Goal: Register for event/course

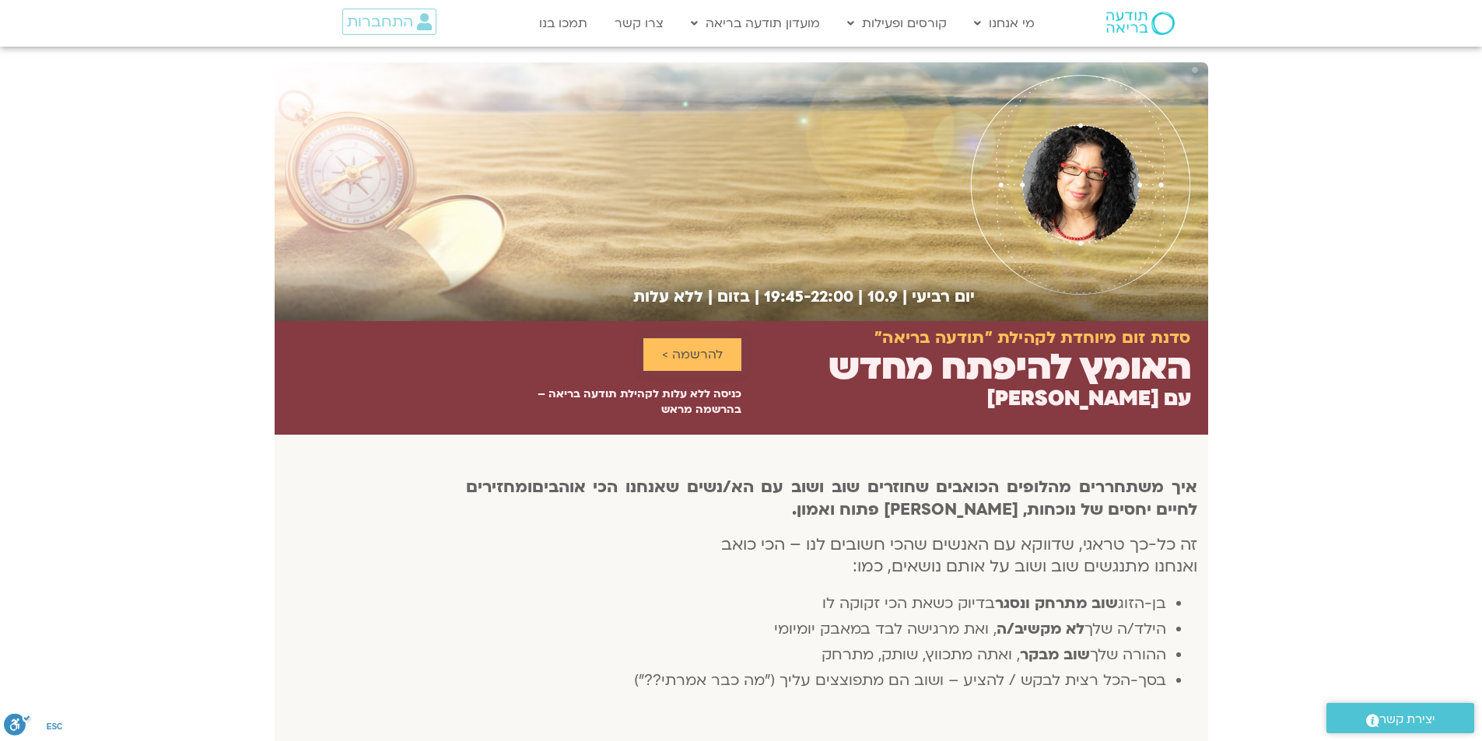
click at [683, 354] on span "להרשמה >" at bounding box center [692, 355] width 61 height 14
click at [699, 356] on span "להרשמה >" at bounding box center [692, 355] width 61 height 14
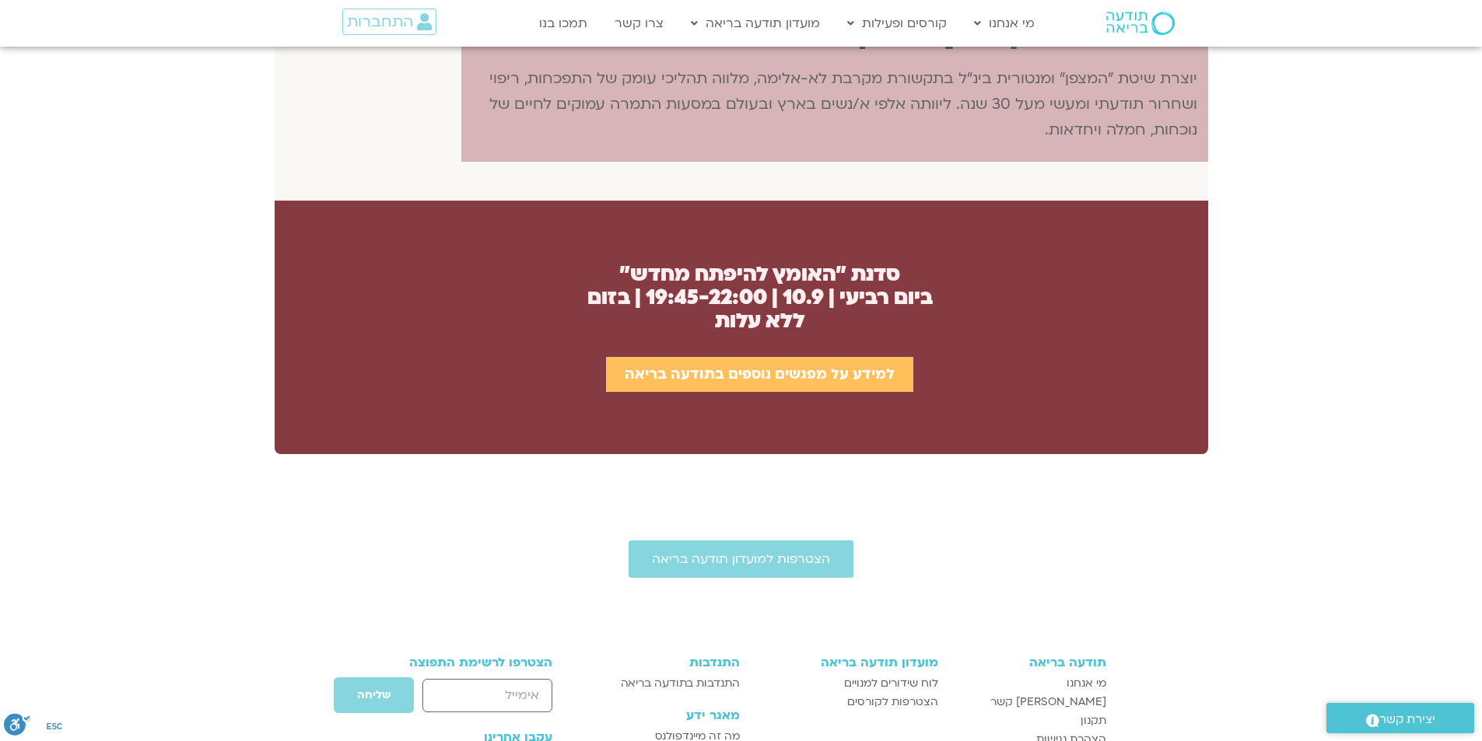
scroll to position [1270, 0]
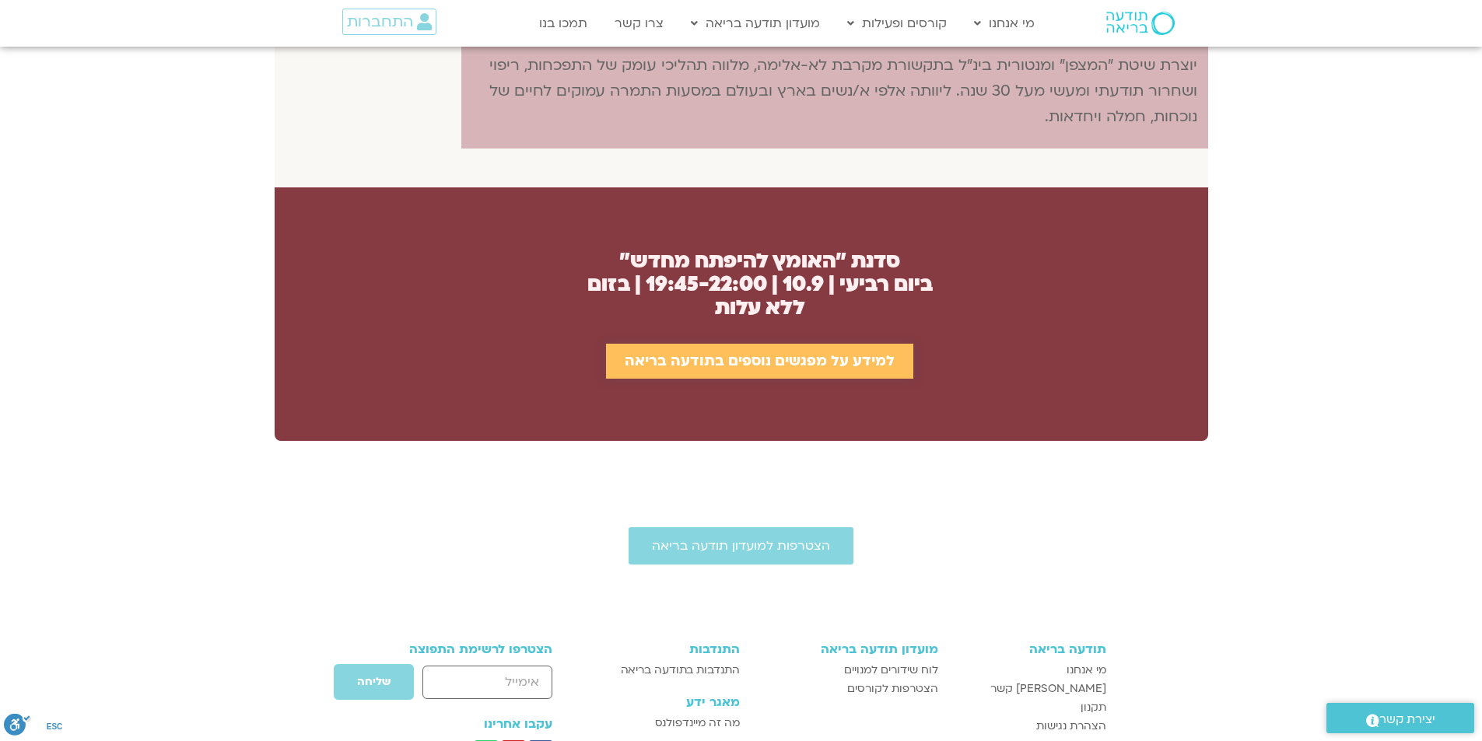
click at [752, 365] on span "למידע על מפגשים נוספים בתודעה בריאה" at bounding box center [760, 361] width 270 height 16
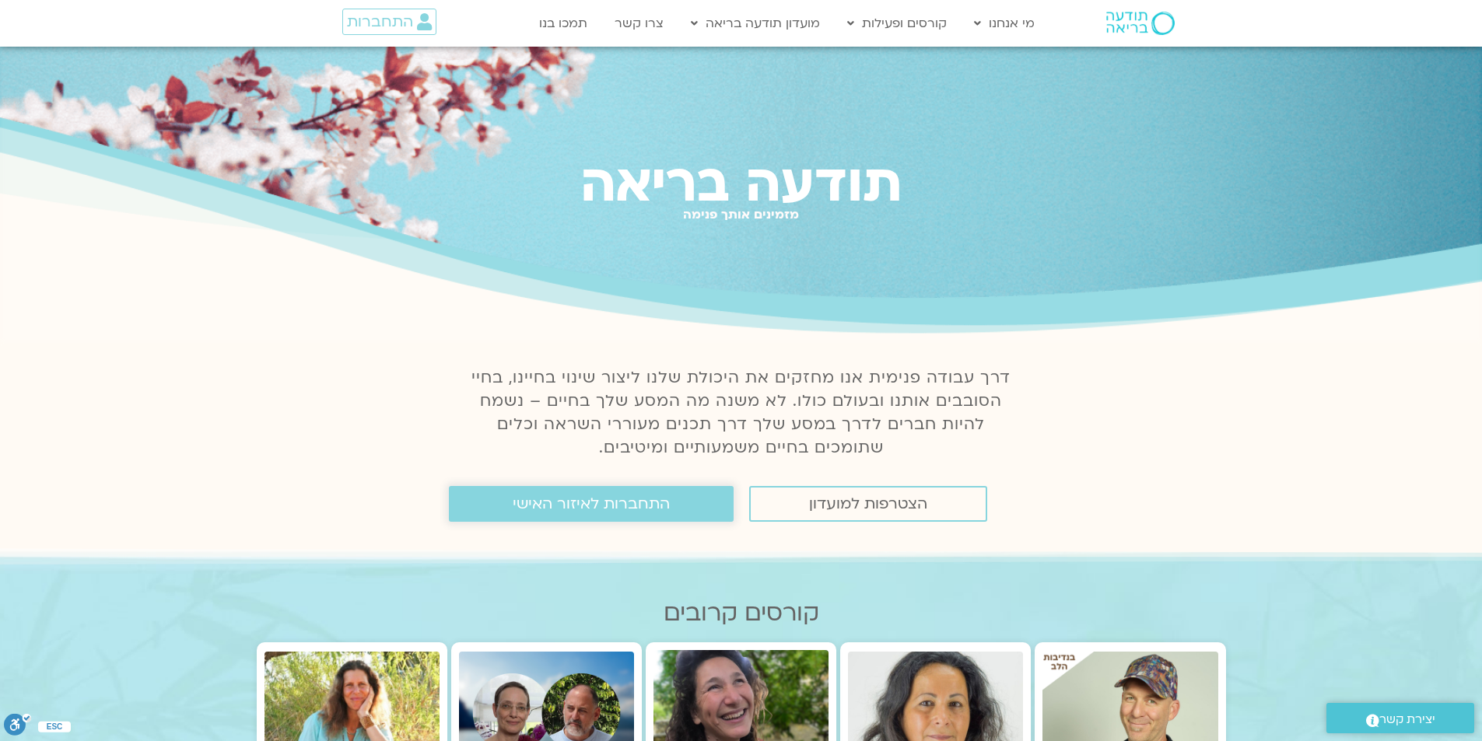
click at [614, 510] on span "התחברות לאיזור האישי" at bounding box center [591, 504] width 157 height 17
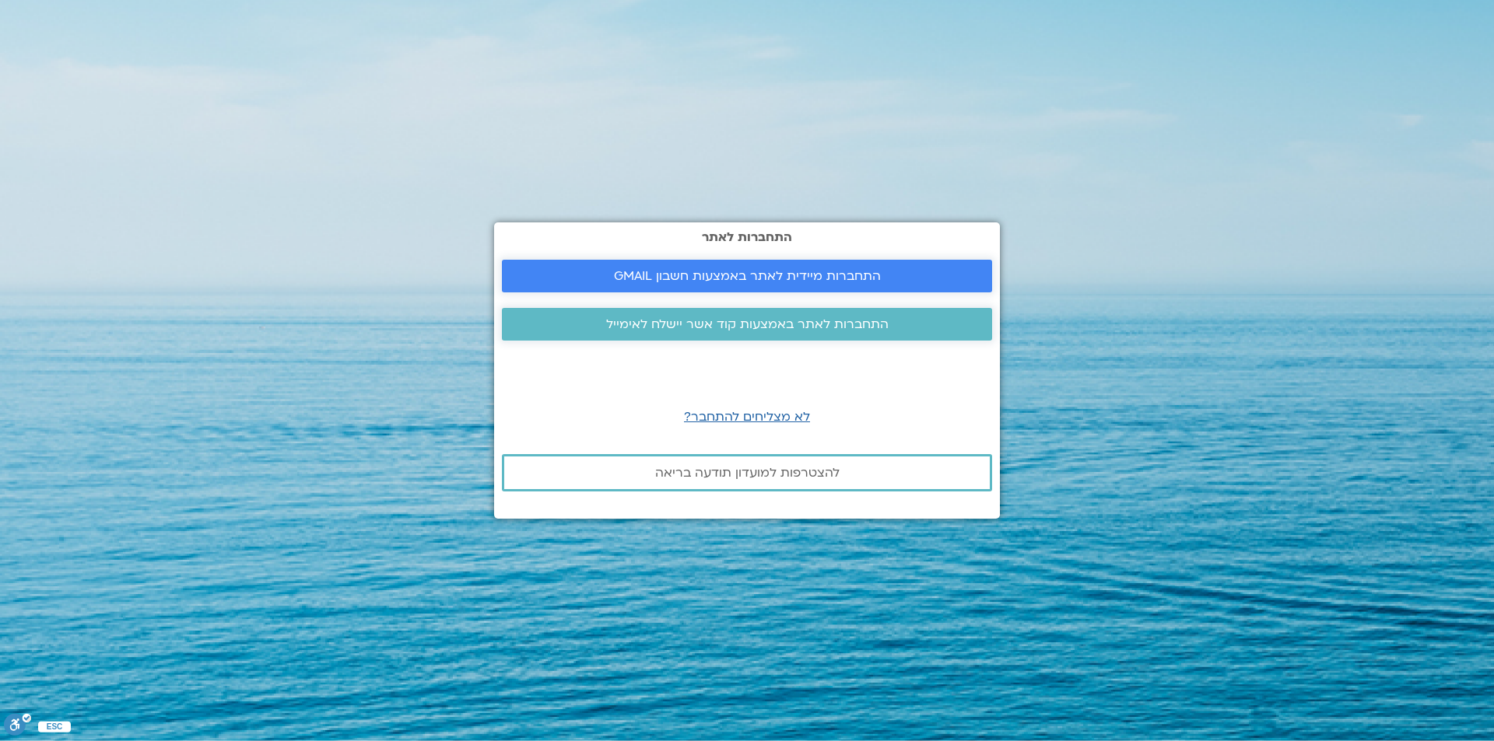
click at [845, 266] on link "התחברות מיידית לאתר באמצעות חשבון GMAIL" at bounding box center [747, 276] width 490 height 33
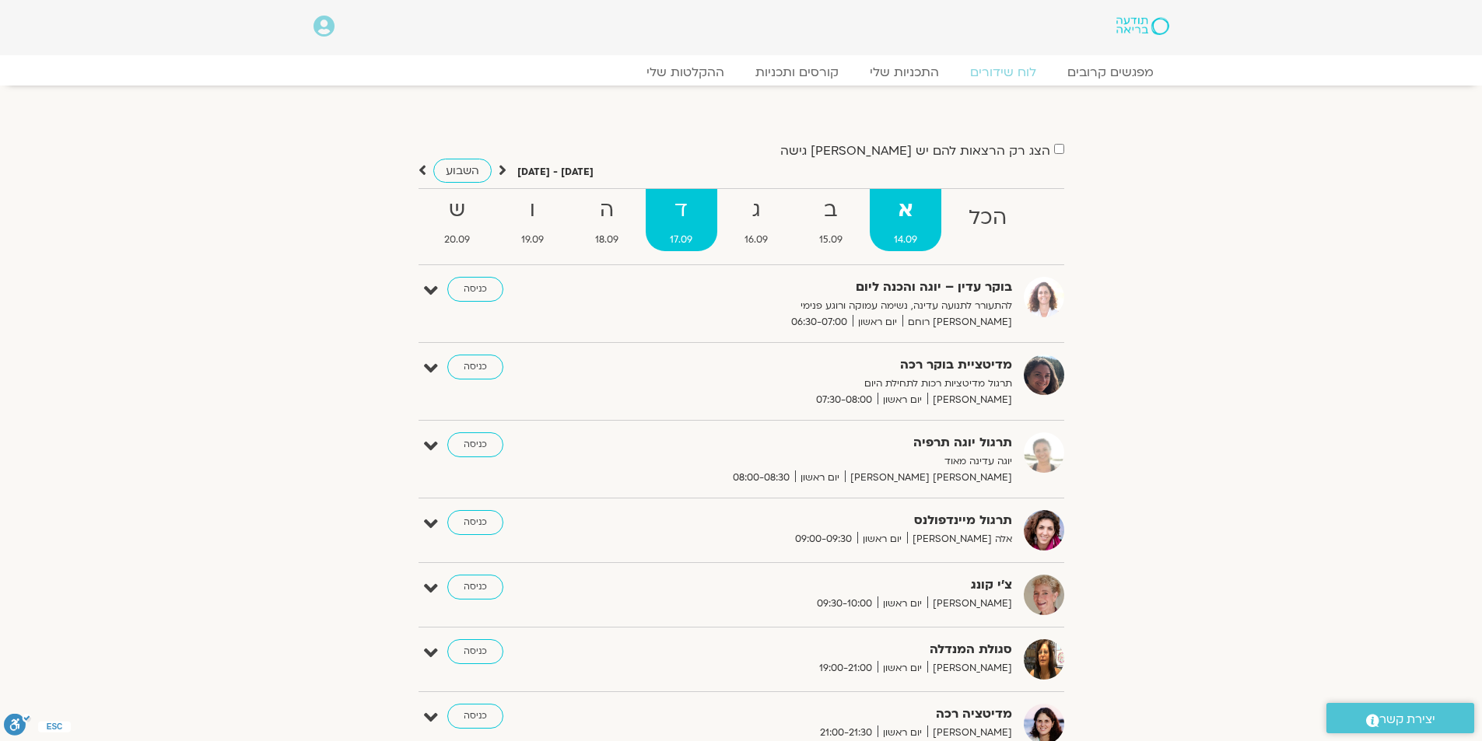
click at [686, 236] on span "17.09" at bounding box center [681, 240] width 71 height 16
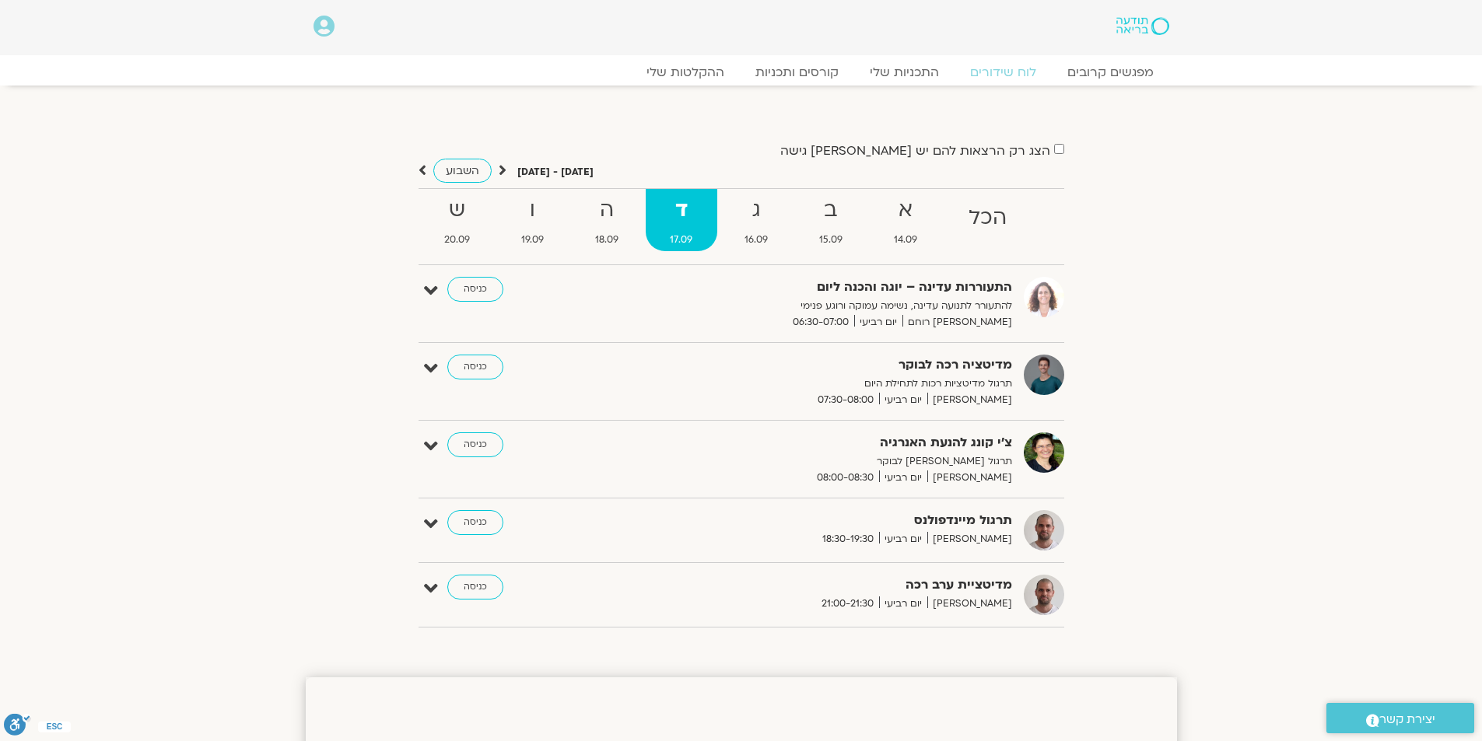
click at [682, 219] on strong "ד" at bounding box center [681, 210] width 71 height 35
click at [1112, 79] on link "מפגשים קרובים" at bounding box center [1109, 72] width 141 height 19
click at [1114, 65] on link "מפגשים קרובים" at bounding box center [1109, 72] width 141 height 19
click at [1113, 71] on link "מפגשים קרובים" at bounding box center [1109, 72] width 141 height 19
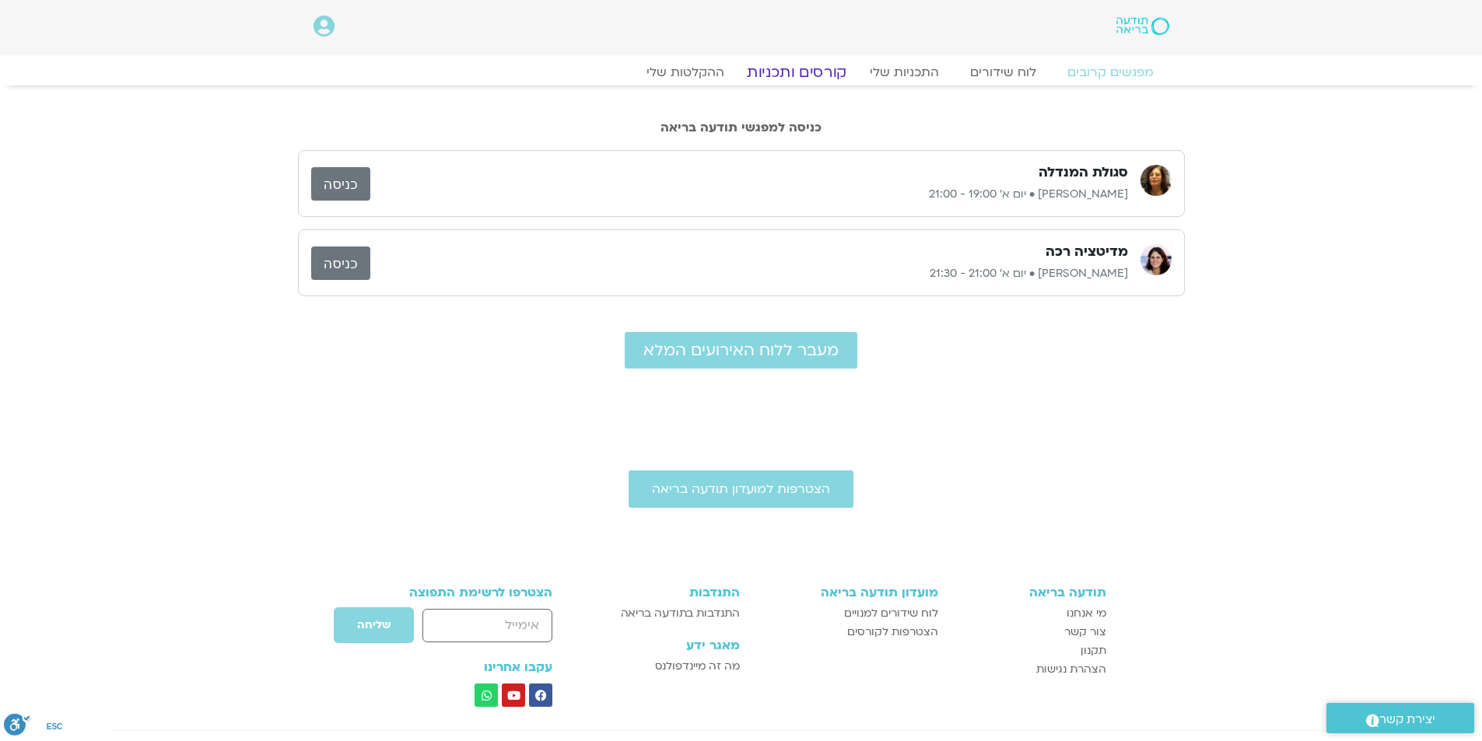
click at [808, 68] on link "קורסים ותכניות" at bounding box center [796, 72] width 137 height 19
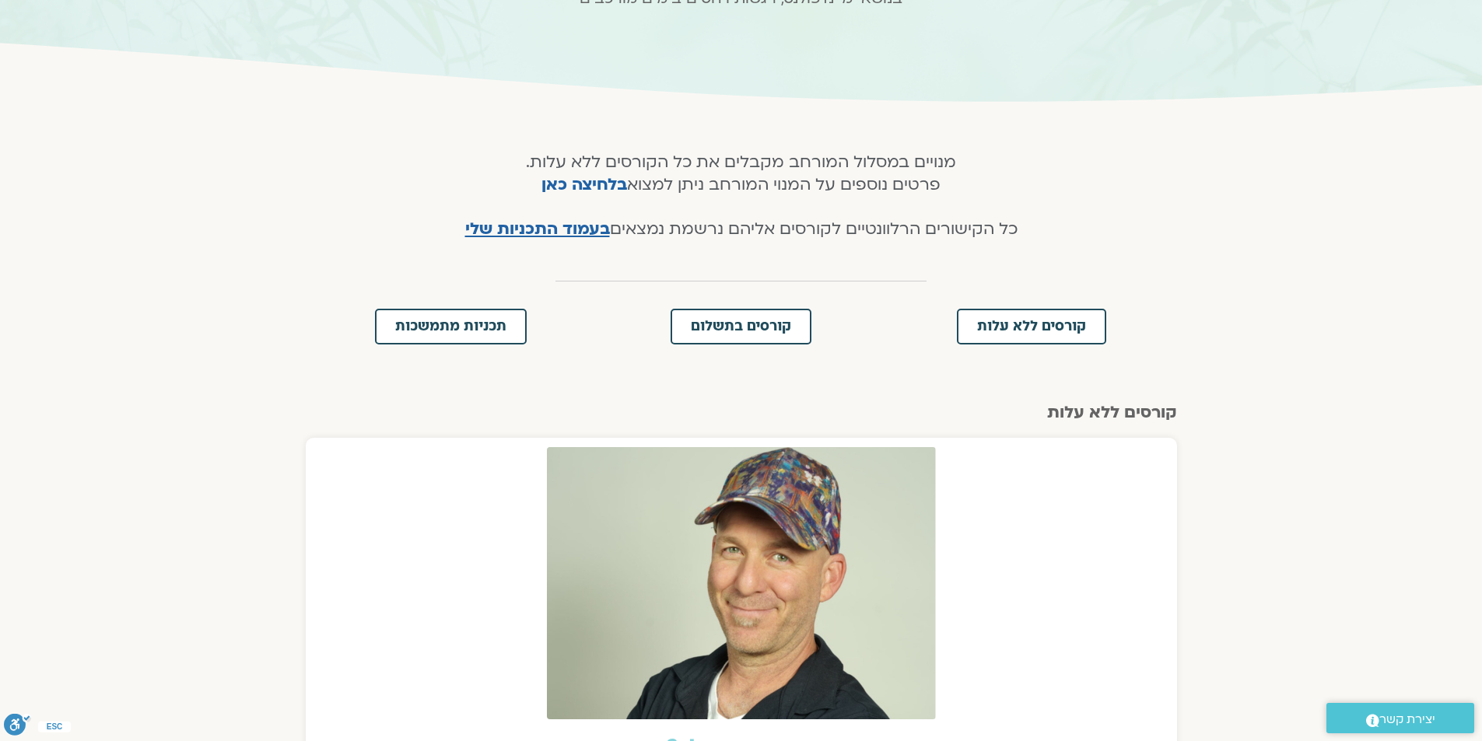
scroll to position [233, 0]
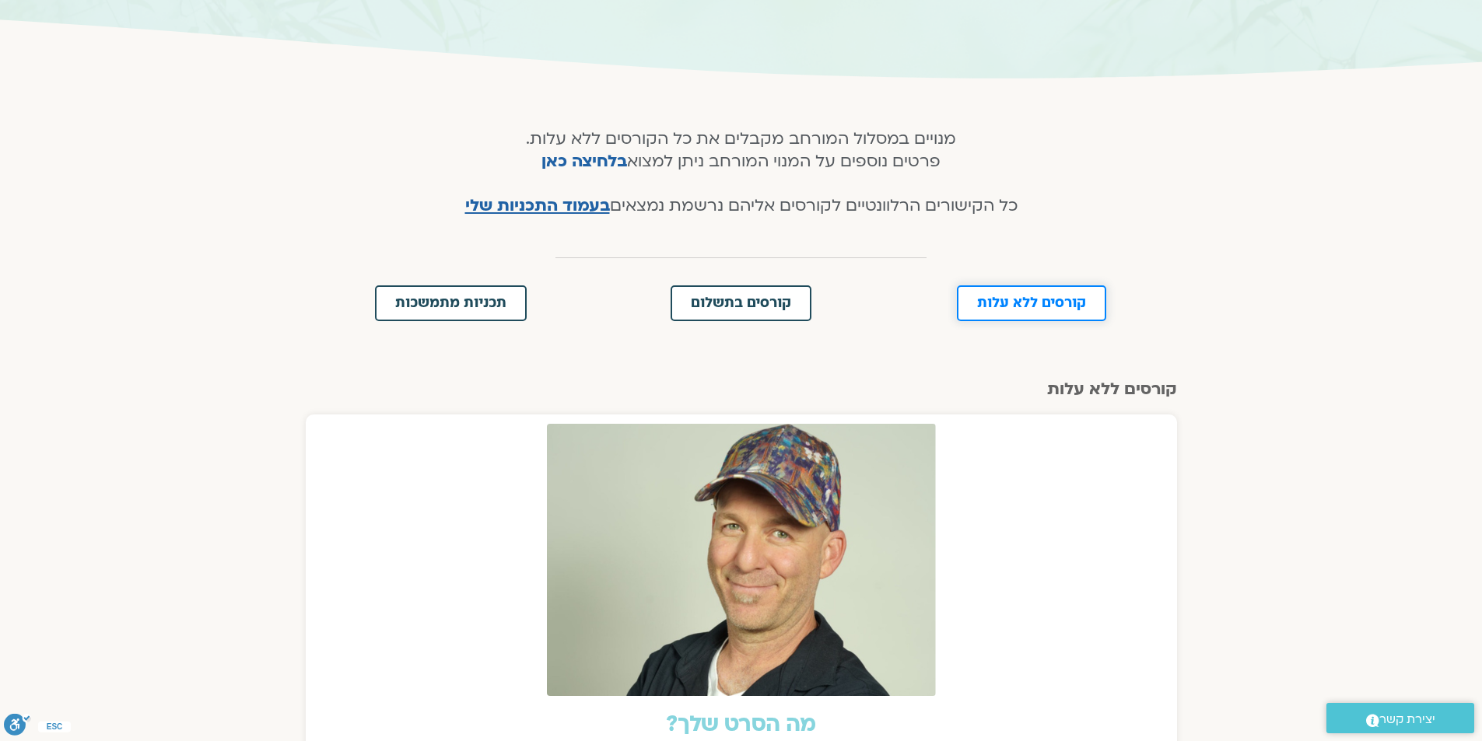
click at [1045, 290] on link "קורסים ללא עלות" at bounding box center [1031, 304] width 149 height 36
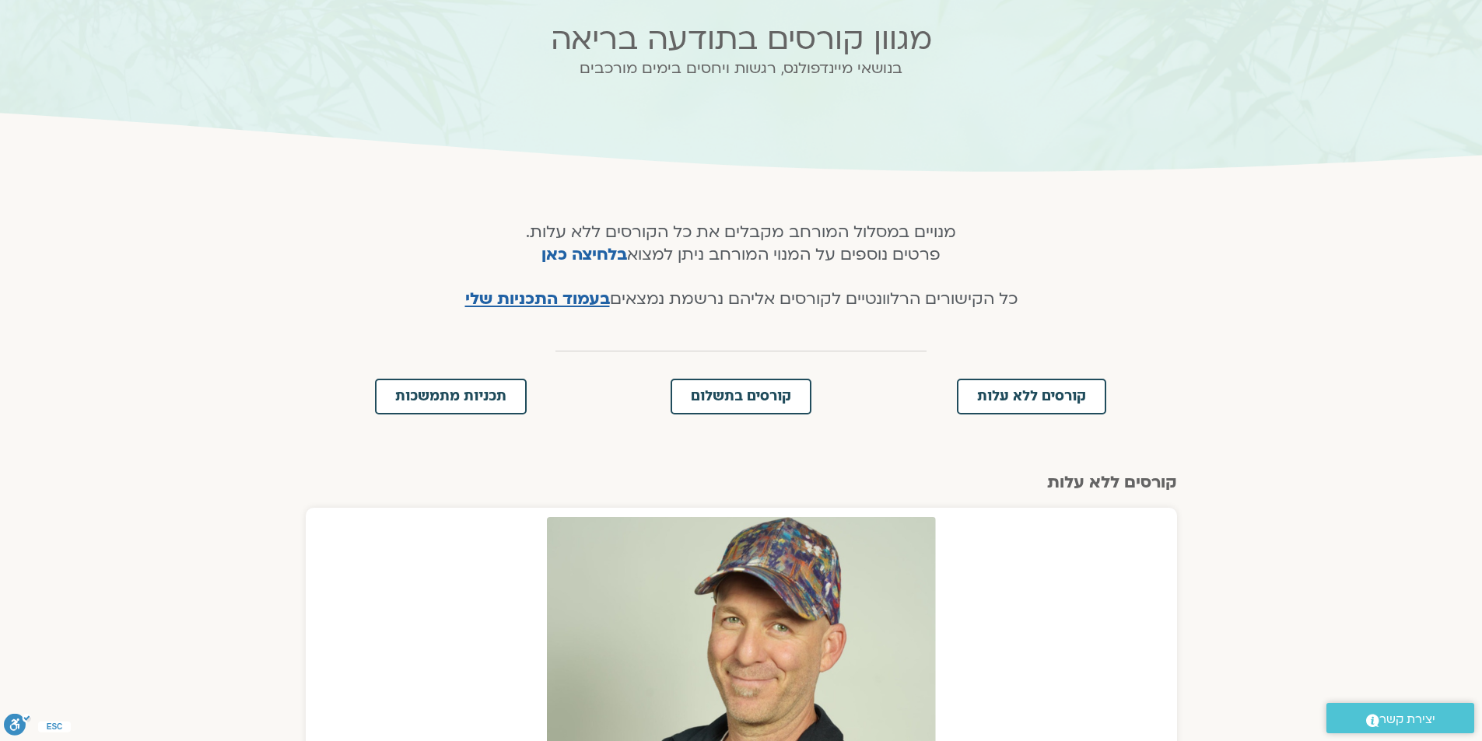
scroll to position [103, 0]
